Goal: Information Seeking & Learning: Learn about a topic

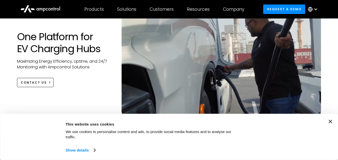
click at [332, 124] on icon "Close banner" at bounding box center [331, 122] width 4 height 4
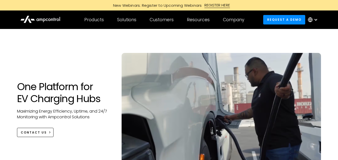
scroll to position [50, 0]
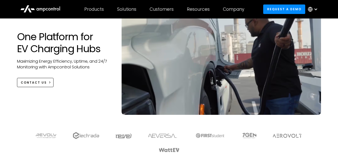
click at [93, 49] on h1 "One Platform for EV Charging Hubs" at bounding box center [64, 43] width 95 height 24
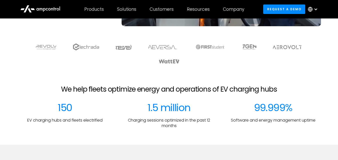
scroll to position [150, 0]
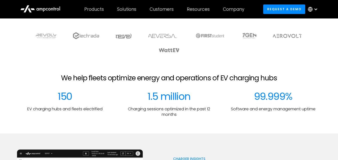
click at [99, 92] on div "150 EV charging hubs and fleets electrified" at bounding box center [65, 104] width 96 height 27
click at [117, 96] on div "150 EV charging hubs and fleets electrified 1.5 million Charging sessions optim…" at bounding box center [169, 104] width 304 height 27
click at [120, 96] on div "150 EV charging hubs and fleets electrified 1.5 million Charging sessions optim…" at bounding box center [169, 104] width 304 height 27
click at [44, 84] on div "We help fleets optimize energy and operations of EV charging hubs" at bounding box center [169, 82] width 322 height 17
click at [14, 58] on section at bounding box center [169, 42] width 338 height 31
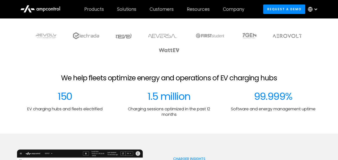
click at [7, 97] on div "We help fleets optimize energy and operations of EV charging hubs 150 EV chargi…" at bounding box center [169, 96] width 338 height 44
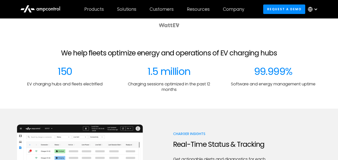
click at [10, 117] on div at bounding box center [169, 117] width 338 height 16
click at [138, 129] on img at bounding box center [80, 163] width 126 height 77
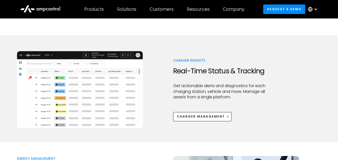
scroll to position [250, 0]
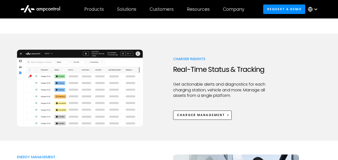
click at [120, 105] on img at bounding box center [80, 88] width 126 height 77
click at [81, 102] on img at bounding box center [80, 88] width 126 height 77
click at [115, 81] on img at bounding box center [80, 88] width 126 height 77
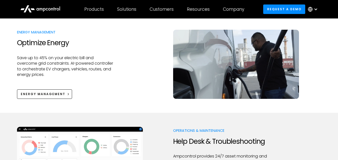
click at [125, 78] on div "Energy Management Optimize Energy Save up to 45% on your electric bill and over…" at bounding box center [169, 64] width 304 height 69
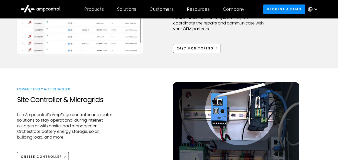
scroll to position [551, 0]
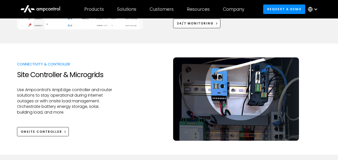
click at [125, 78] on div "Connectivity & Controller Site Controller & Microgrids Use Ampcontrol’s AmpEdge…" at bounding box center [169, 100] width 304 height 84
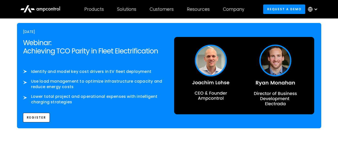
scroll to position [826, 0]
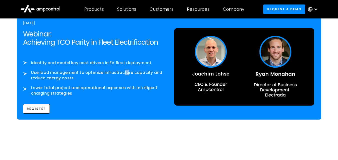
drag, startPoint x: 127, startPoint y: 73, endPoint x: 119, endPoint y: 68, distance: 9.2
click at [121, 70] on ol "Identify and model key cost drivers in EV fleet deployment Use load management …" at bounding box center [93, 78] width 141 height 36
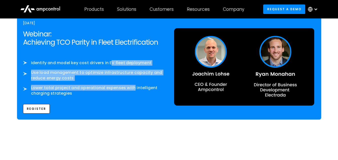
drag, startPoint x: 111, startPoint y: 64, endPoint x: 134, endPoint y: 87, distance: 32.6
click at [134, 87] on ol "Identify and model key cost drivers in EV fleet deployment Use load management …" at bounding box center [93, 78] width 141 height 36
click at [134, 78] on li "Use load management to optimize infrastructure capacity and reduce energy costs" at bounding box center [93, 75] width 141 height 11
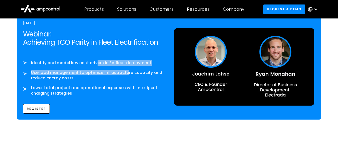
drag, startPoint x: 128, startPoint y: 73, endPoint x: 98, endPoint y: 63, distance: 31.5
click at [98, 63] on ol "Identify and model key cost drivers in EV fleet deployment Use load management …" at bounding box center [93, 78] width 141 height 36
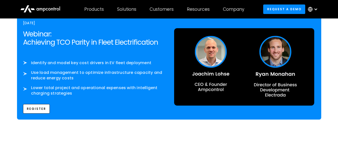
click at [114, 78] on li "Use load management to optimize infrastructure capacity and reduce energy costs" at bounding box center [93, 75] width 141 height 11
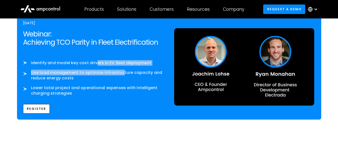
drag, startPoint x: 96, startPoint y: 63, endPoint x: 123, endPoint y: 75, distance: 29.2
click at [123, 75] on ol "Identify and model key cost drivers in EV fleet deployment Use load management …" at bounding box center [93, 78] width 141 height 36
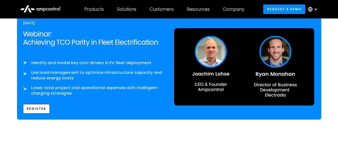
click at [124, 78] on li "Use load management to optimize infrastructure capacity and reduce energy costs" at bounding box center [93, 75] width 141 height 11
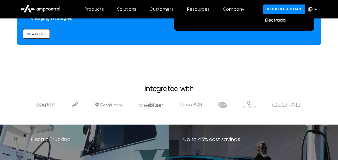
scroll to position [926, 0]
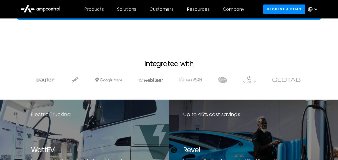
click at [122, 89] on div at bounding box center [169, 85] width 308 height 18
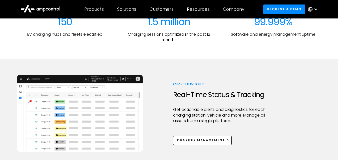
scroll to position [100, 0]
